Goal: Transaction & Acquisition: Obtain resource

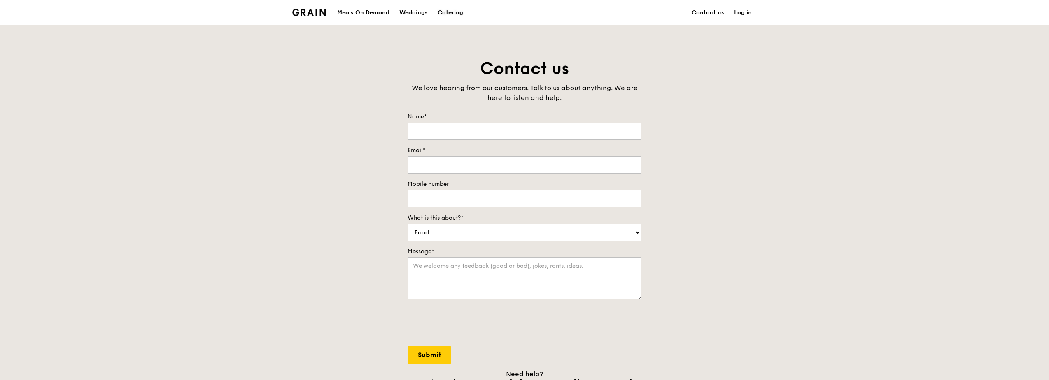
click at [446, 13] on div "Catering" at bounding box center [451, 12] width 26 height 25
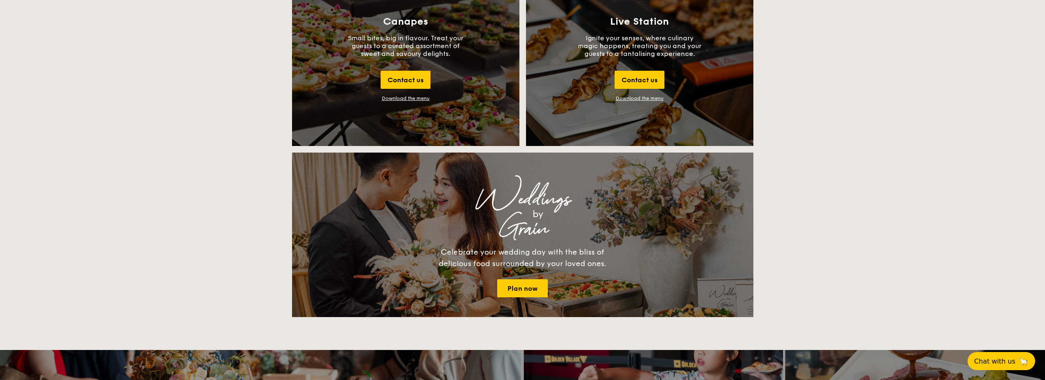
scroll to position [782, 0]
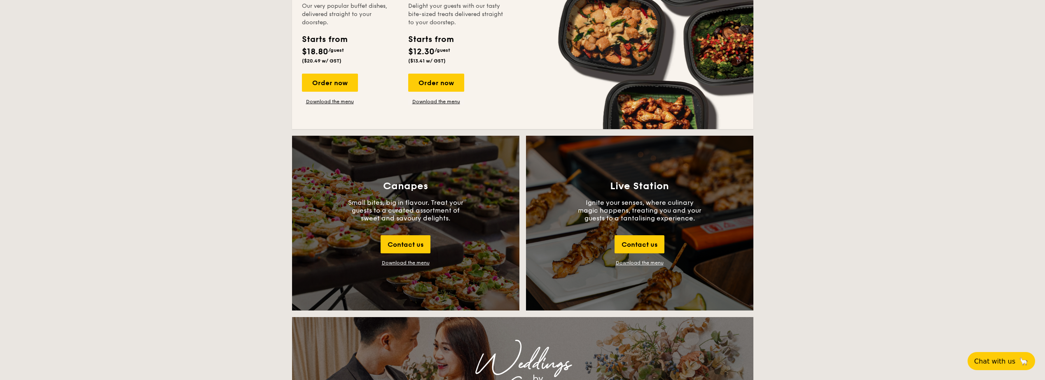
click at [637, 261] on link "Download the menu" at bounding box center [640, 263] width 48 height 6
